Goal: Information Seeking & Learning: Learn about a topic

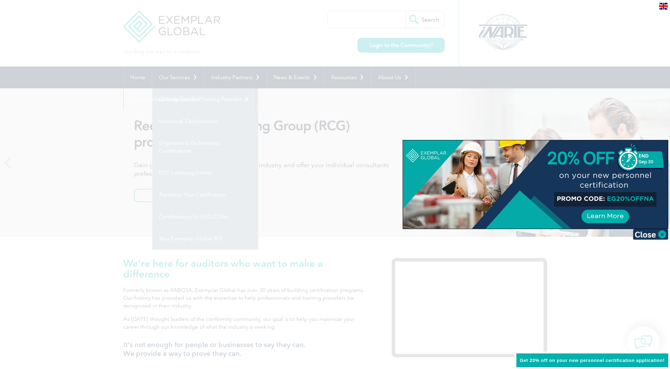
click at [382, 113] on div at bounding box center [335, 184] width 670 height 369
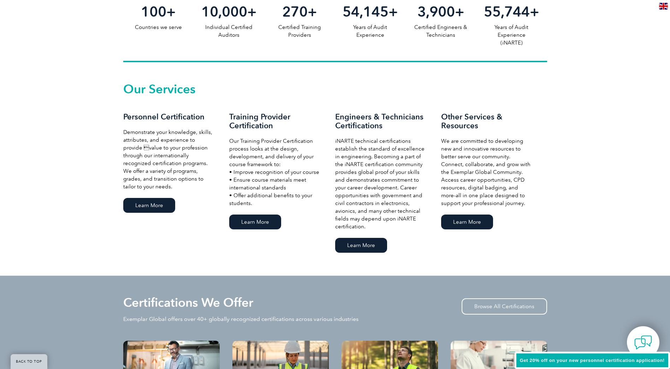
scroll to position [424, 0]
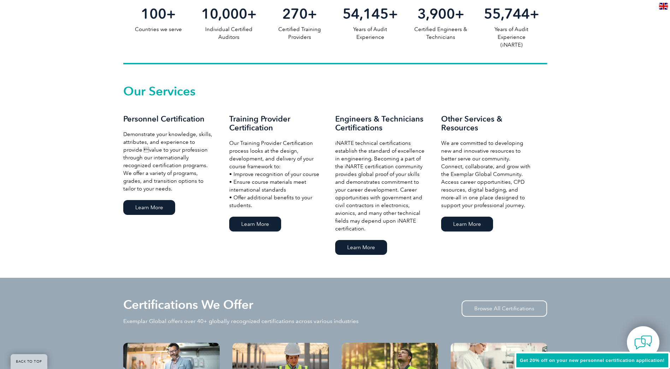
click at [156, 205] on link "Learn More" at bounding box center [149, 207] width 52 height 15
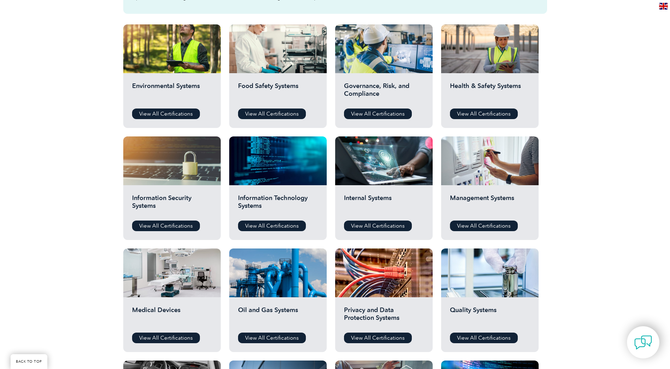
scroll to position [283, 0]
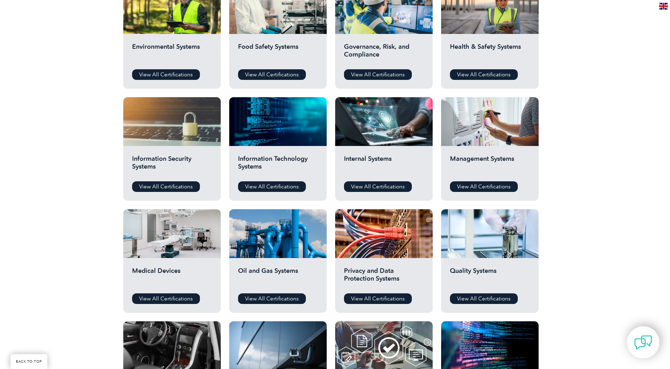
click at [166, 176] on div "Information Security Systems View All Certifications" at bounding box center [171, 173] width 97 height 55
click at [168, 185] on link "View All Certifications" at bounding box center [166, 186] width 68 height 11
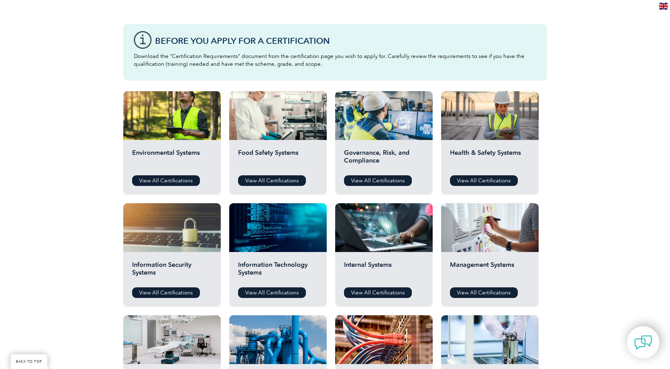
scroll to position [0, 0]
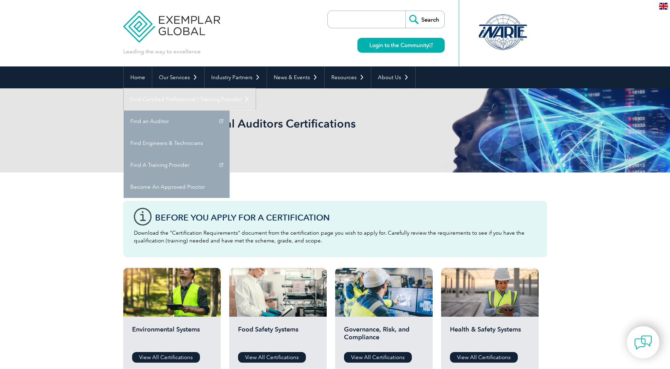
click at [256, 88] on link "Find Certified Professional / Training Provider" at bounding box center [190, 99] width 132 height 22
click at [230, 110] on link "Find an Auditor" at bounding box center [177, 121] width 106 height 22
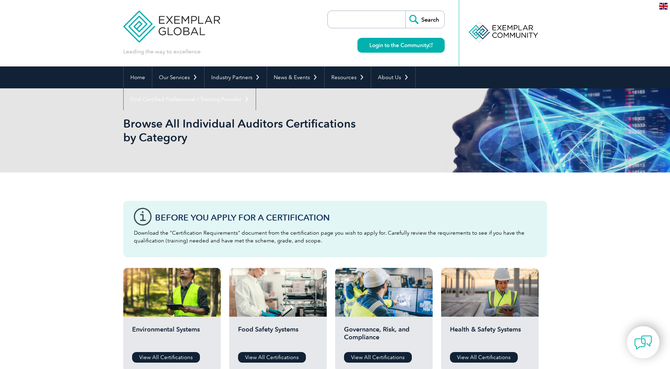
click at [368, 18] on input "search" at bounding box center [368, 19] width 74 height 17
click at [405, 11] on input "Search" at bounding box center [424, 19] width 39 height 17
drag, startPoint x: 356, startPoint y: 20, endPoint x: 341, endPoint y: 21, distance: 15.2
click at [341, 21] on input "ISO" at bounding box center [368, 19] width 74 height 17
click at [353, 23] on input "ISO" at bounding box center [368, 19] width 74 height 17
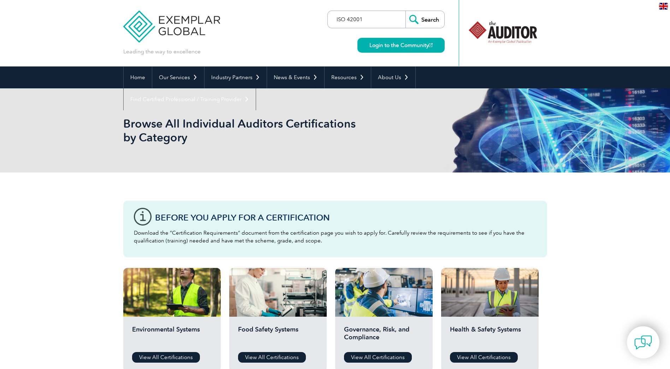
type input "ISO 42001"
click at [405, 11] on input "Search" at bounding box center [424, 19] width 39 height 17
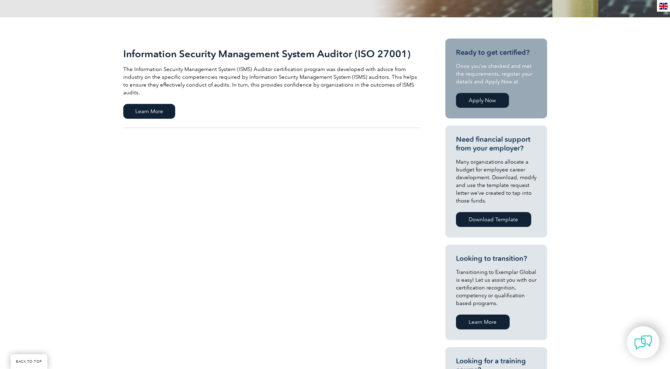
scroll to position [106, 0]
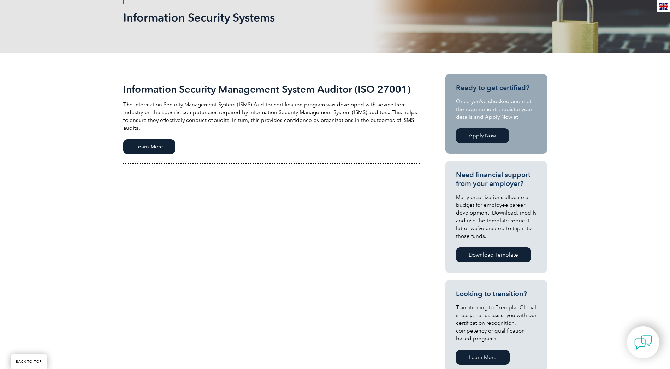
click at [164, 141] on span "Learn More" at bounding box center [149, 146] width 52 height 15
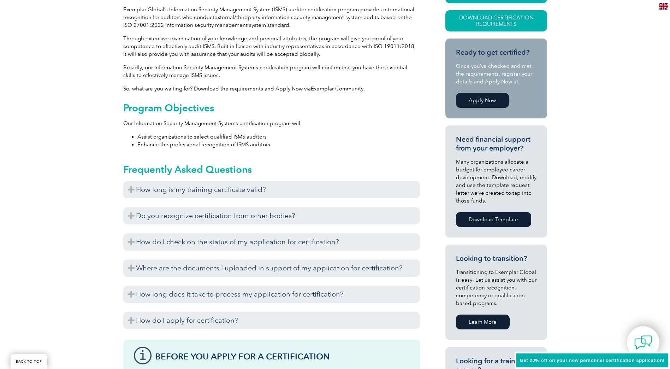
scroll to position [212, 0]
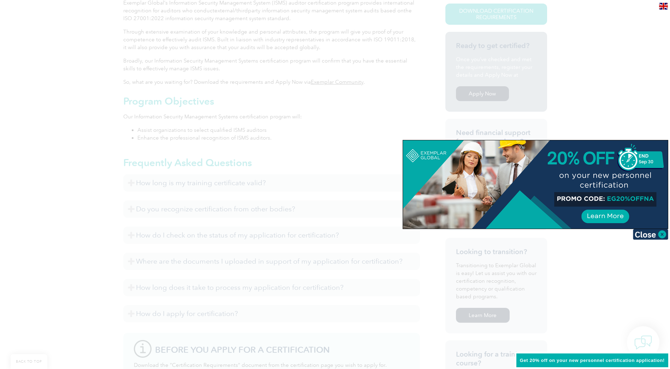
click at [622, 96] on div at bounding box center [335, 184] width 670 height 369
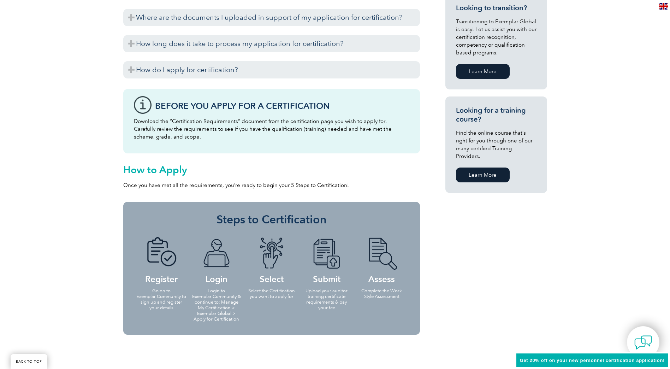
scroll to position [388, 0]
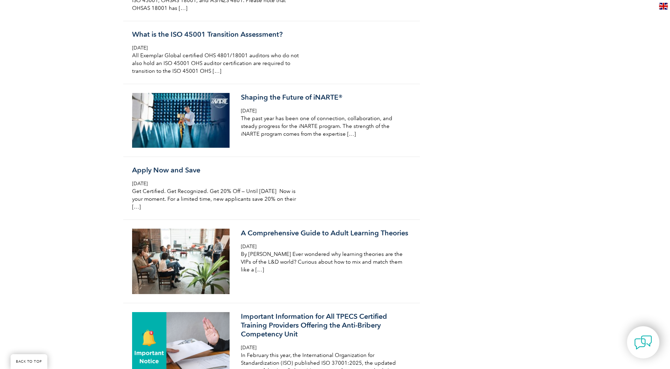
scroll to position [2507, 0]
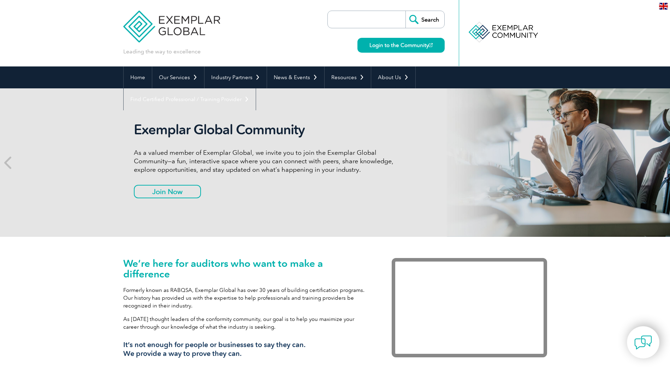
click at [364, 22] on input "search" at bounding box center [368, 19] width 74 height 17
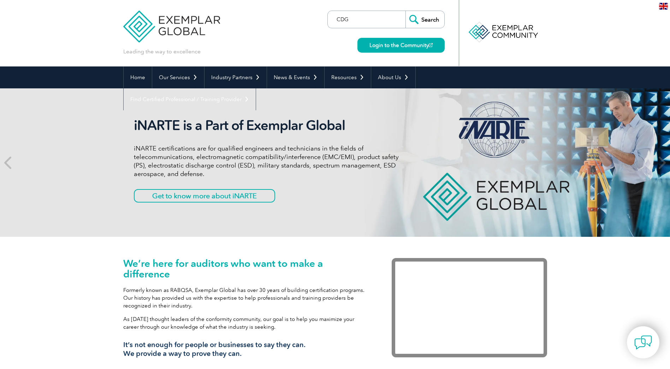
type input "CDG"
click at [405, 11] on input "Search" at bounding box center [424, 19] width 39 height 17
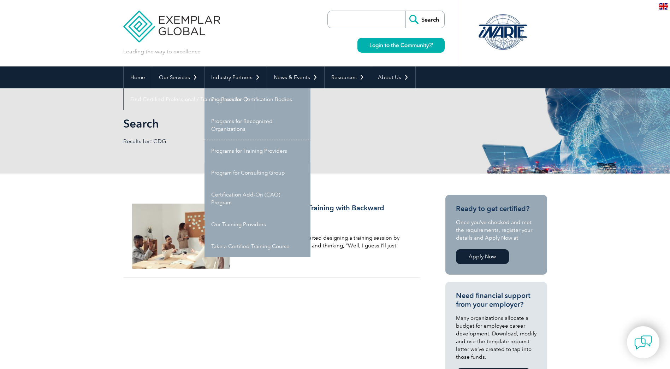
click at [257, 149] on link "Programs for Training Providers" at bounding box center [257, 151] width 106 height 22
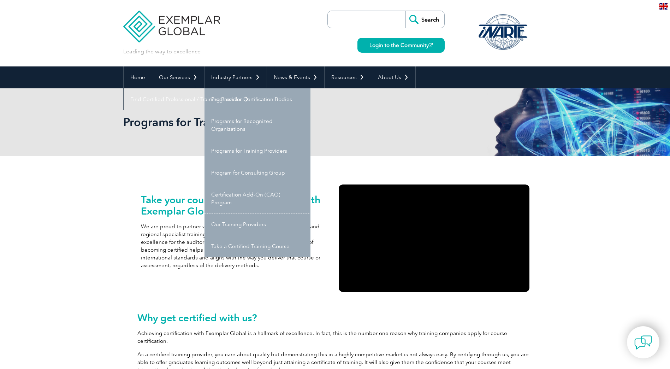
click at [246, 229] on link "Our Training Providers" at bounding box center [257, 224] width 106 height 22
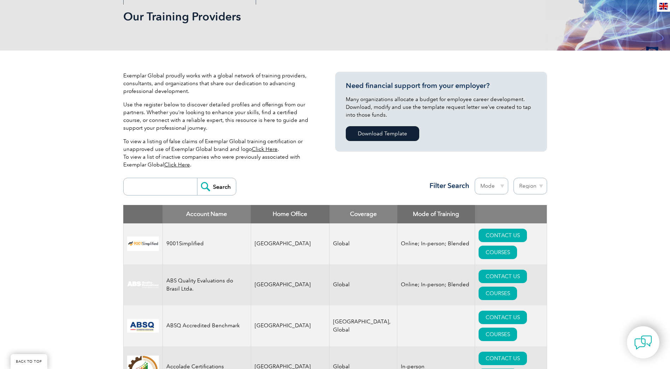
scroll to position [106, 0]
click at [181, 190] on input "search" at bounding box center [162, 186] width 70 height 17
type input "CDG"
click at [197, 178] on input "Search" at bounding box center [216, 186] width 39 height 17
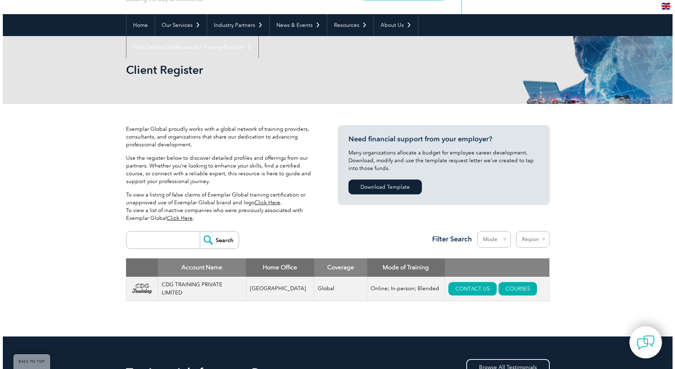
scroll to position [71, 0]
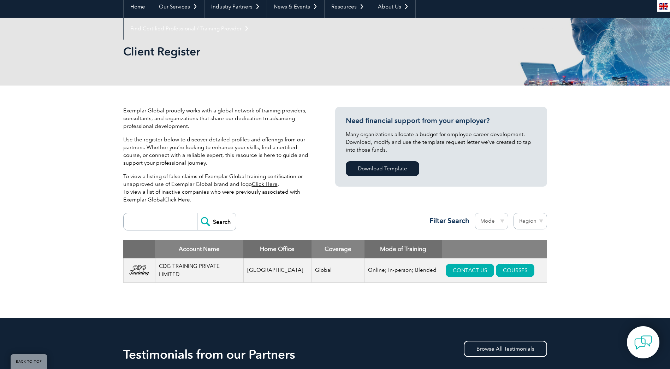
click at [497, 270] on link "COURSES" at bounding box center [515, 269] width 38 height 13
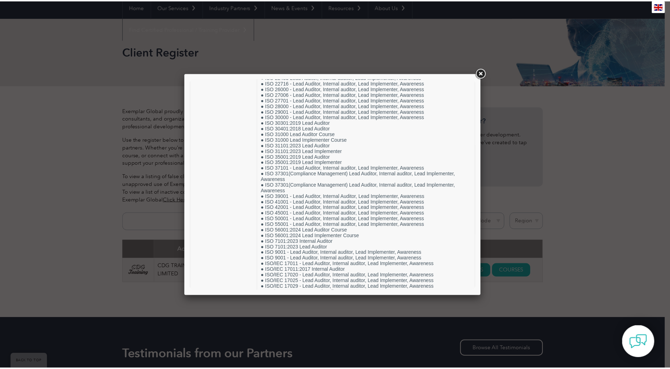
scroll to position [1201, 0]
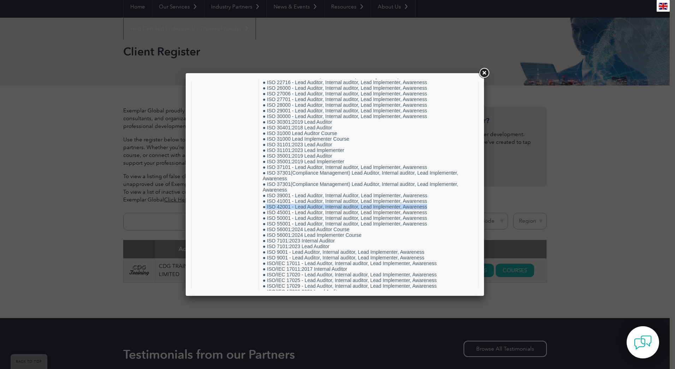
drag, startPoint x: 266, startPoint y: 212, endPoint x: 437, endPoint y: 214, distance: 171.3
click at [483, 73] on link at bounding box center [484, 73] width 13 height 13
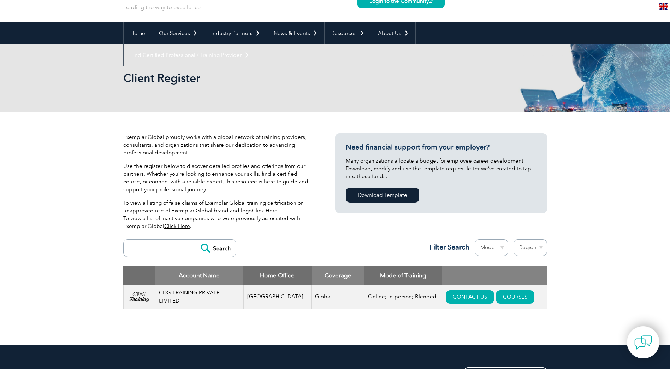
scroll to position [0, 0]
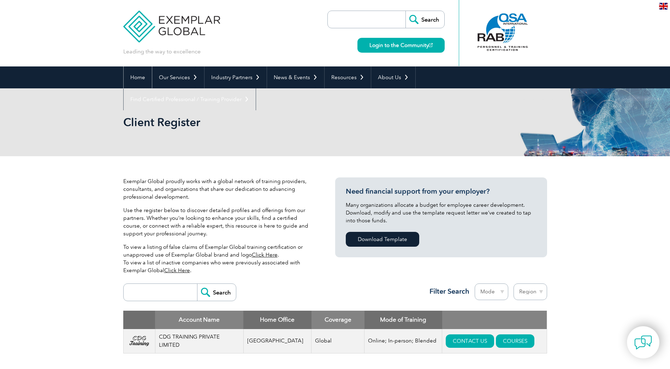
click at [137, 78] on link "Home" at bounding box center [138, 77] width 28 height 22
